Goal: Task Accomplishment & Management: Manage account settings

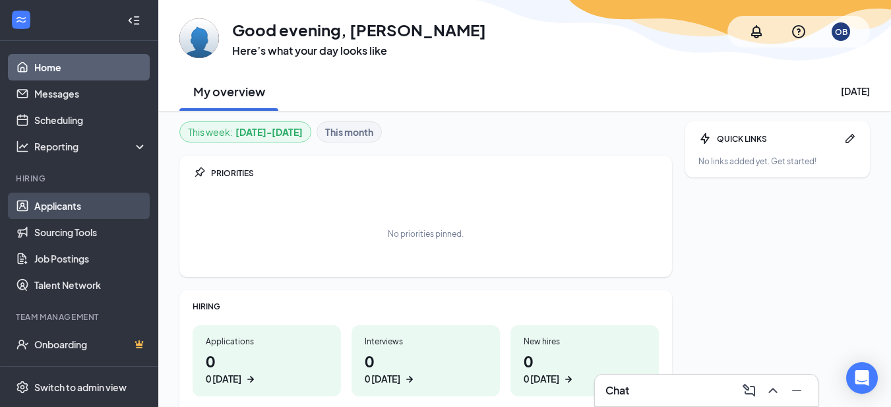
click at [78, 205] on link "Applicants" at bounding box center [90, 206] width 113 height 26
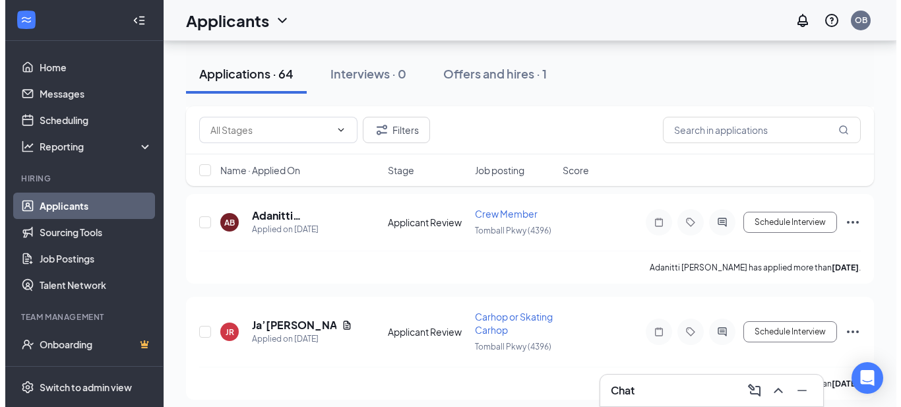
scroll to position [99, 0]
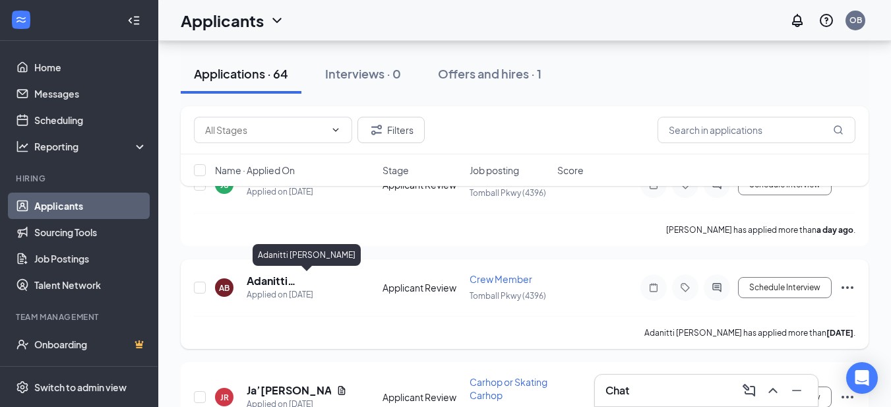
click at [300, 280] on h5 "Adanitti [PERSON_NAME]" at bounding box center [297, 281] width 100 height 15
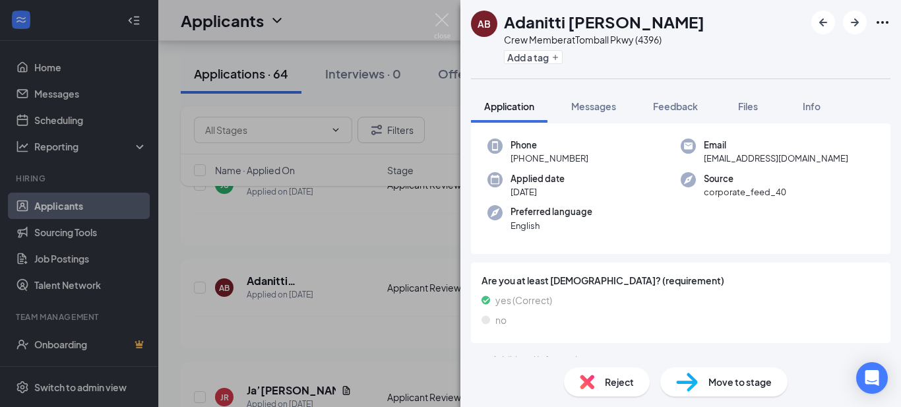
scroll to position [57, 0]
click at [309, 230] on div "AB Adanitti [PERSON_NAME] Crew Member at [GEOGRAPHIC_DATA] (4396) Add a tag App…" at bounding box center [450, 203] width 901 height 407
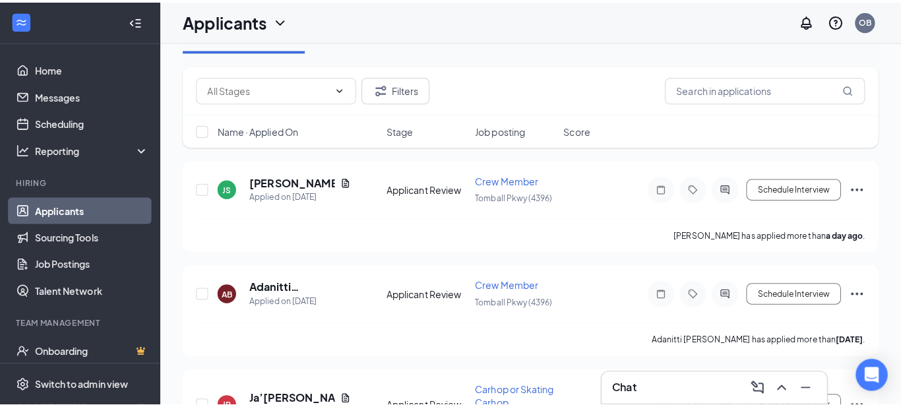
scroll to position [12, 0]
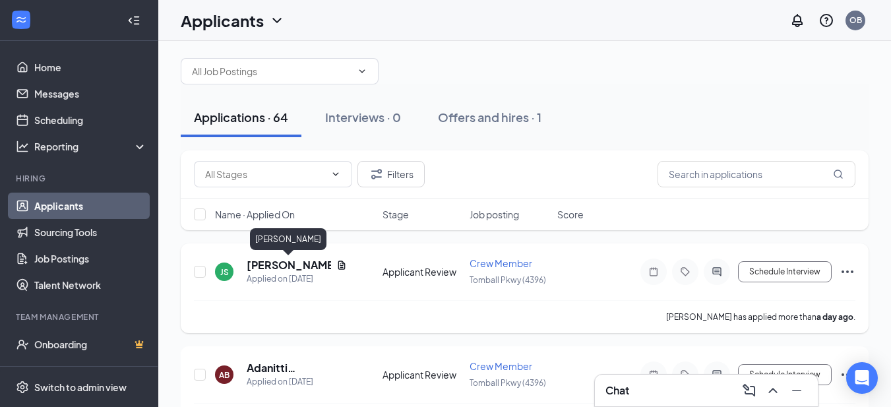
click at [274, 264] on h5 "[PERSON_NAME]" at bounding box center [289, 265] width 84 height 15
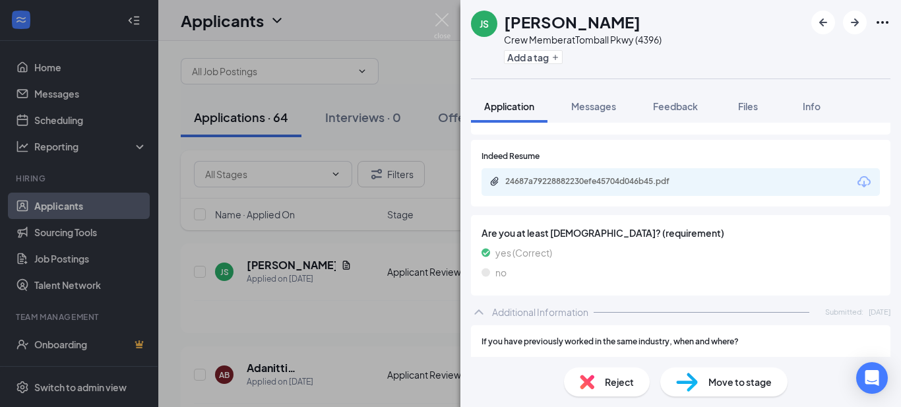
scroll to position [209, 0]
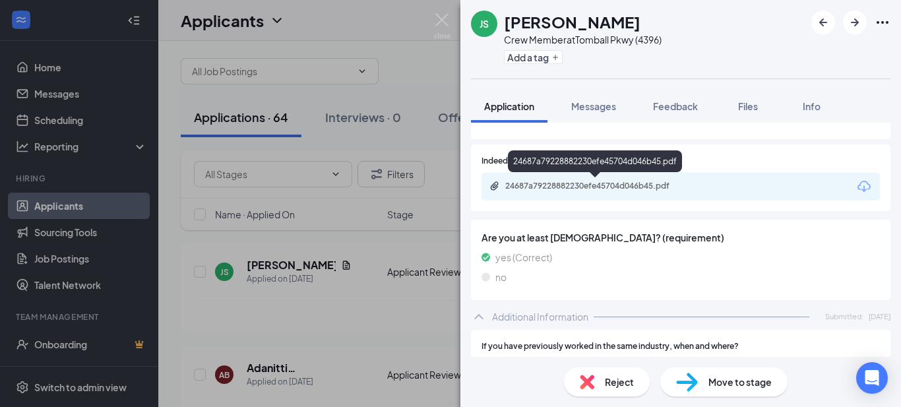
click at [573, 181] on div "24687a79228882230efe45704d046b45.pdf" at bounding box center [597, 186] width 185 height 11
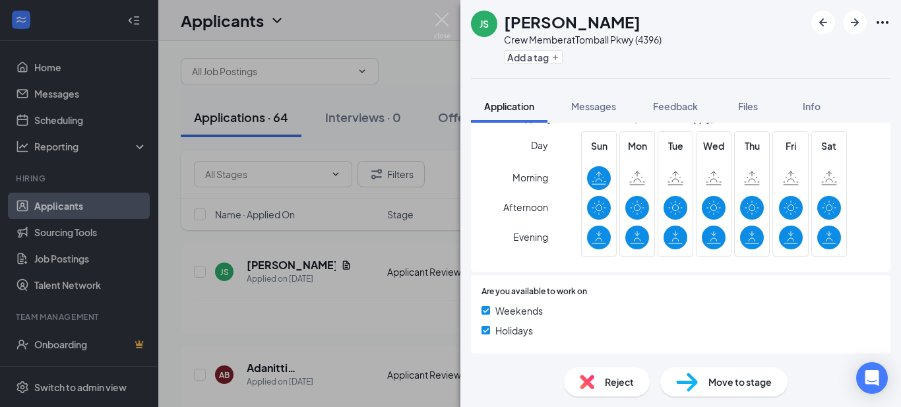
scroll to position [695, 0]
